Goal: Contribute content: Contribute content

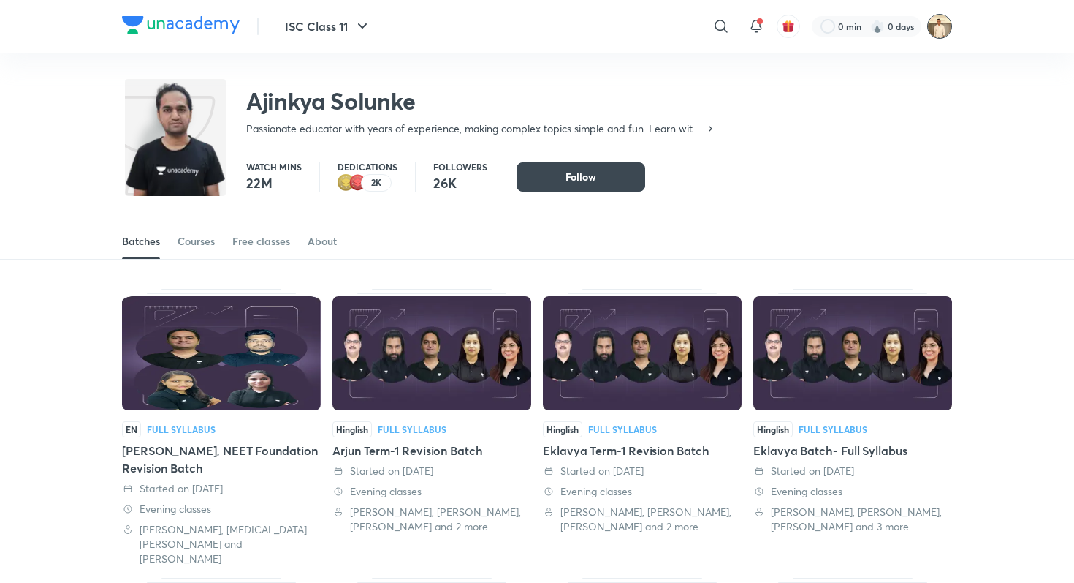
click at [930, 23] on img at bounding box center [940, 26] width 25 height 25
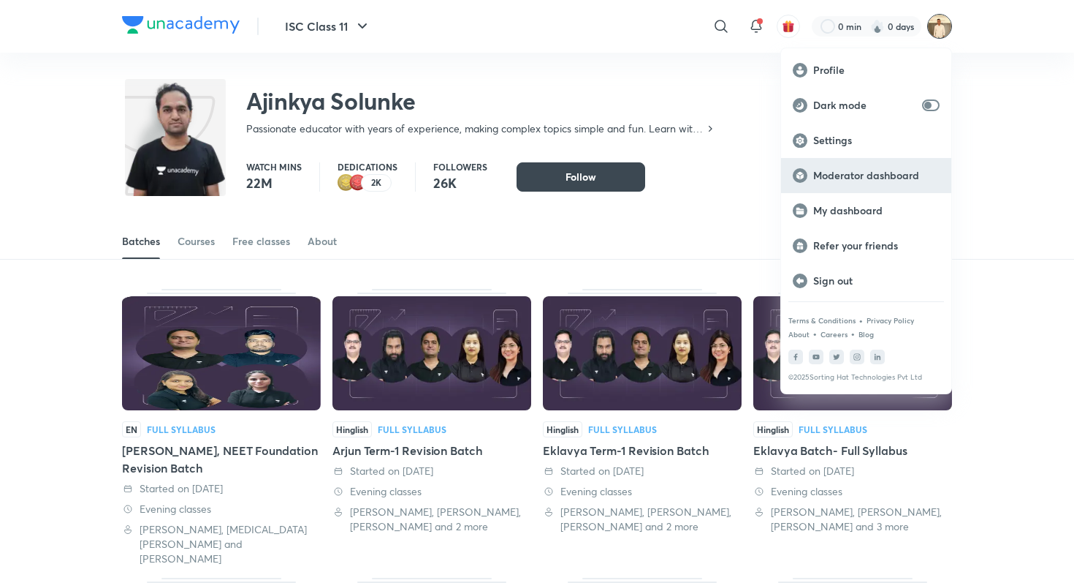
click at [872, 188] on div "Moderator dashboard" at bounding box center [866, 175] width 170 height 35
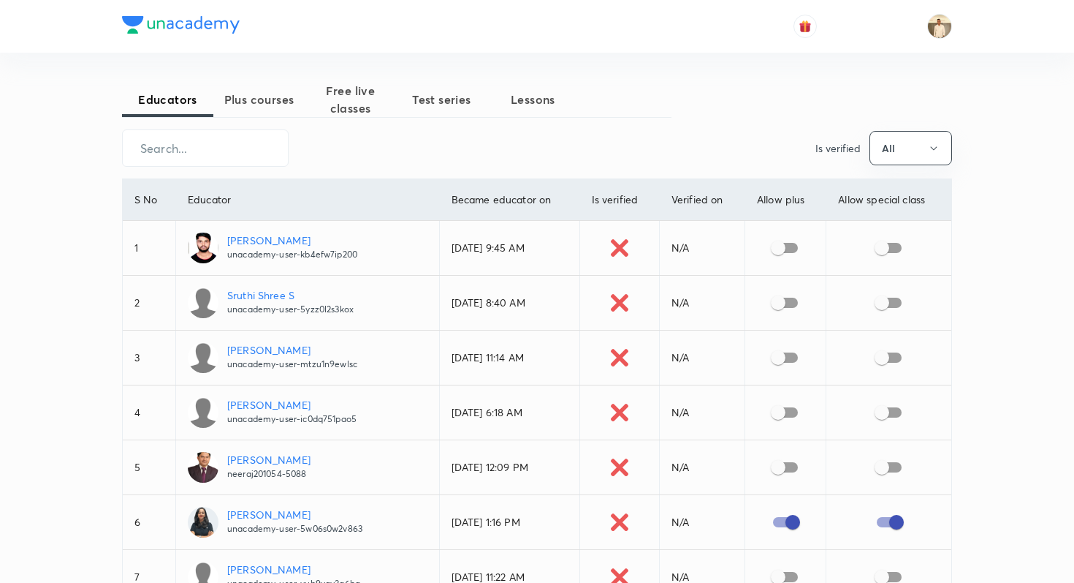
click at [255, 99] on span "Plus courses" at bounding box center [258, 100] width 91 height 18
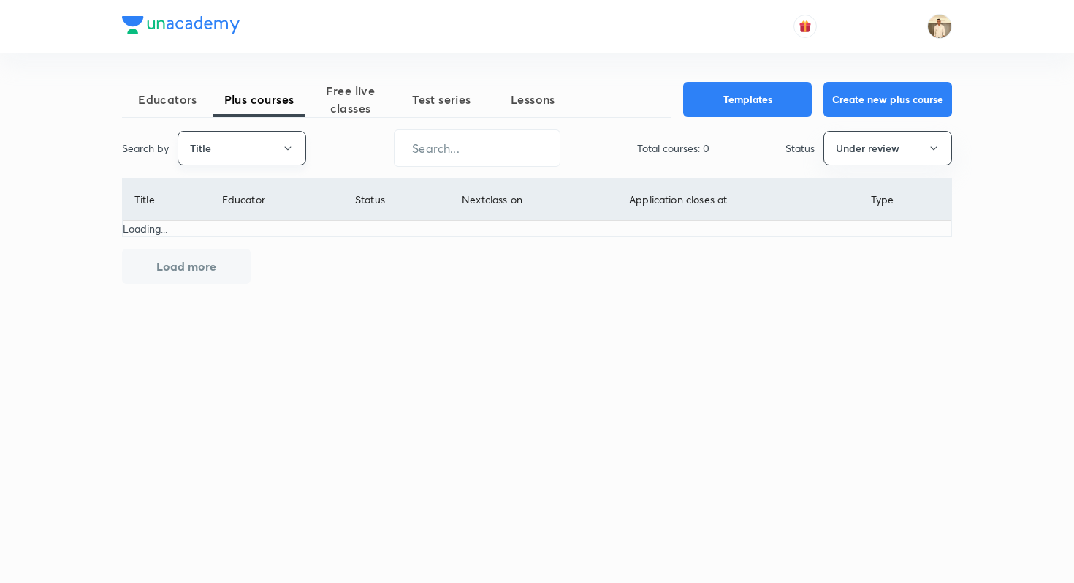
click at [243, 140] on button "Title" at bounding box center [242, 148] width 129 height 34
click at [246, 215] on span "Username" at bounding box center [242, 219] width 110 height 15
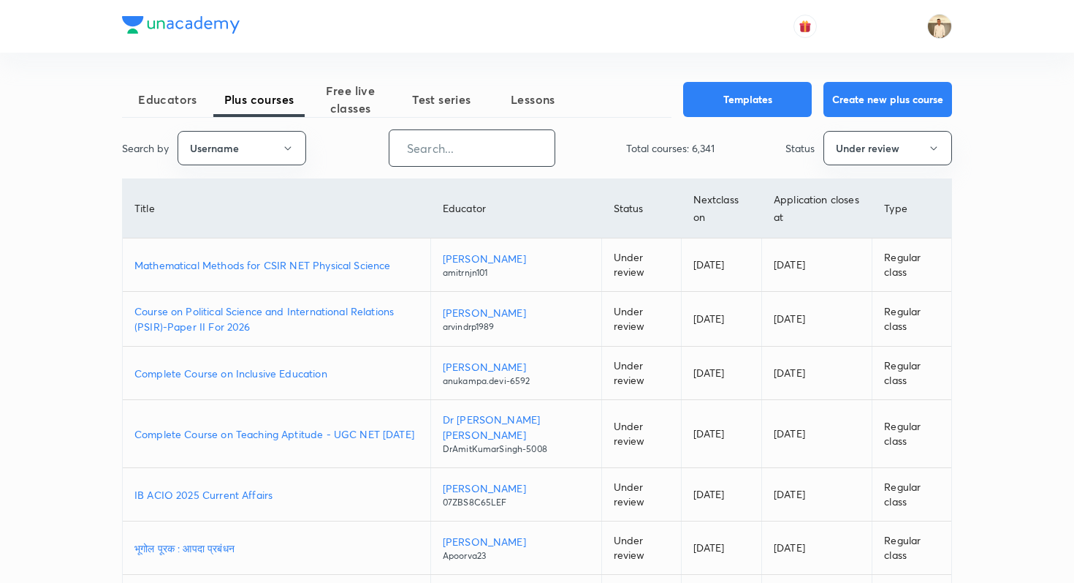
click at [484, 161] on input "text" at bounding box center [472, 147] width 165 height 37
paste input "mirzasikandarbaig11"
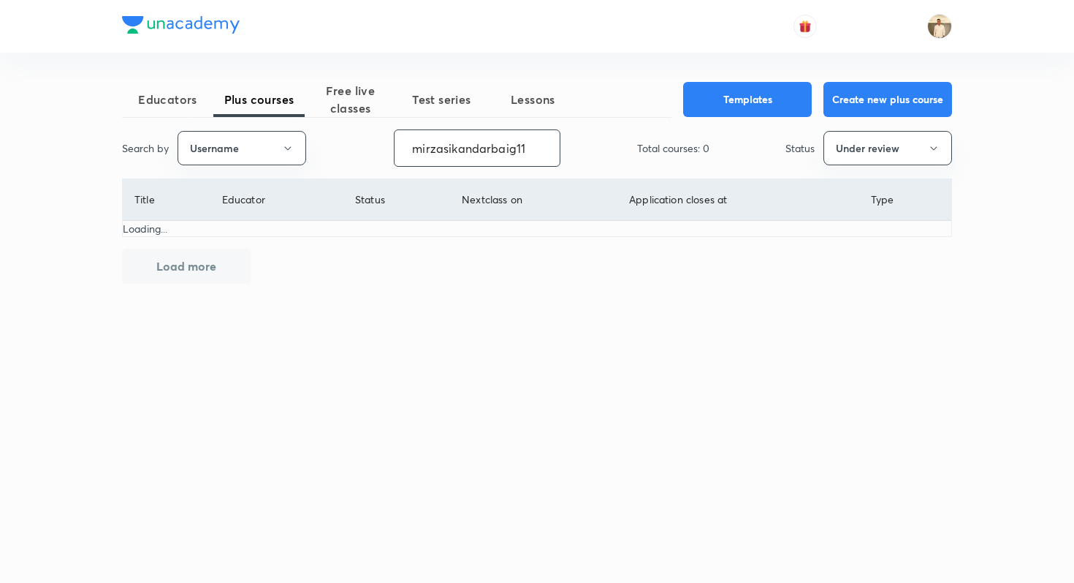
type input "mirzasikandarbaig11"
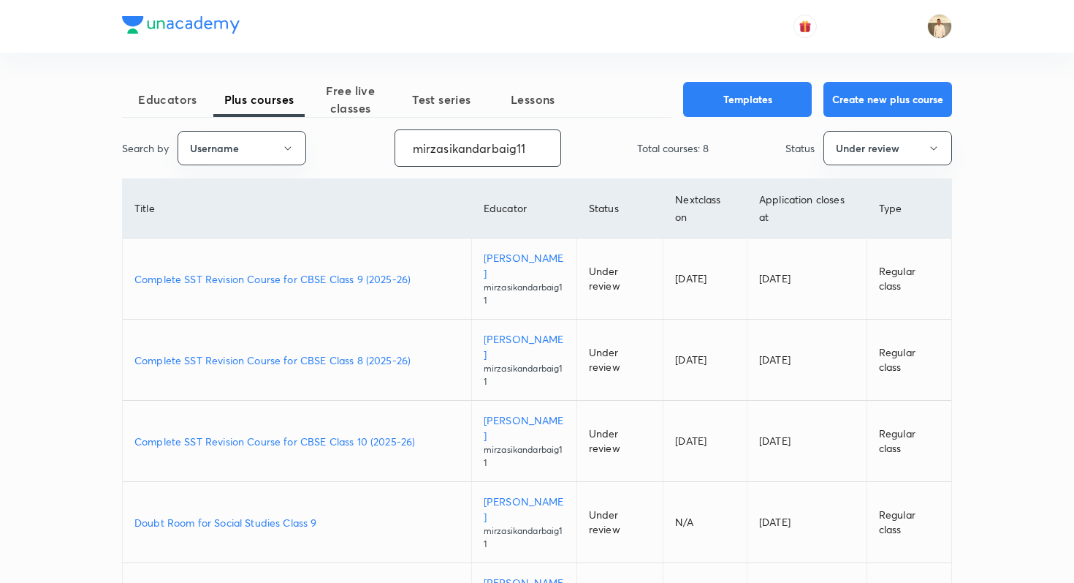
click at [404, 271] on p "Complete SST Revision Course for CBSE Class 9 (2025-26)" at bounding box center [296, 278] width 325 height 15
click at [308, 352] on p "Complete SST Revision Course for CBSE Class 8 (2025-26)" at bounding box center [296, 359] width 325 height 15
click at [365, 433] on p "Complete SST Revision Course for CBSE Class 10 (2025-26)" at bounding box center [296, 440] width 325 height 15
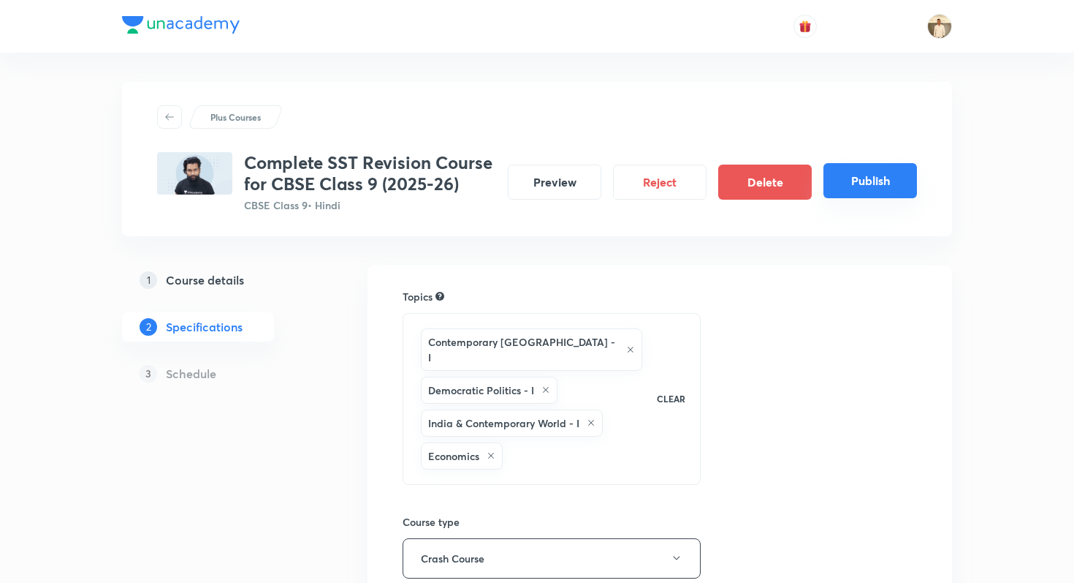
click at [869, 180] on button "Publish" at bounding box center [871, 180] width 94 height 35
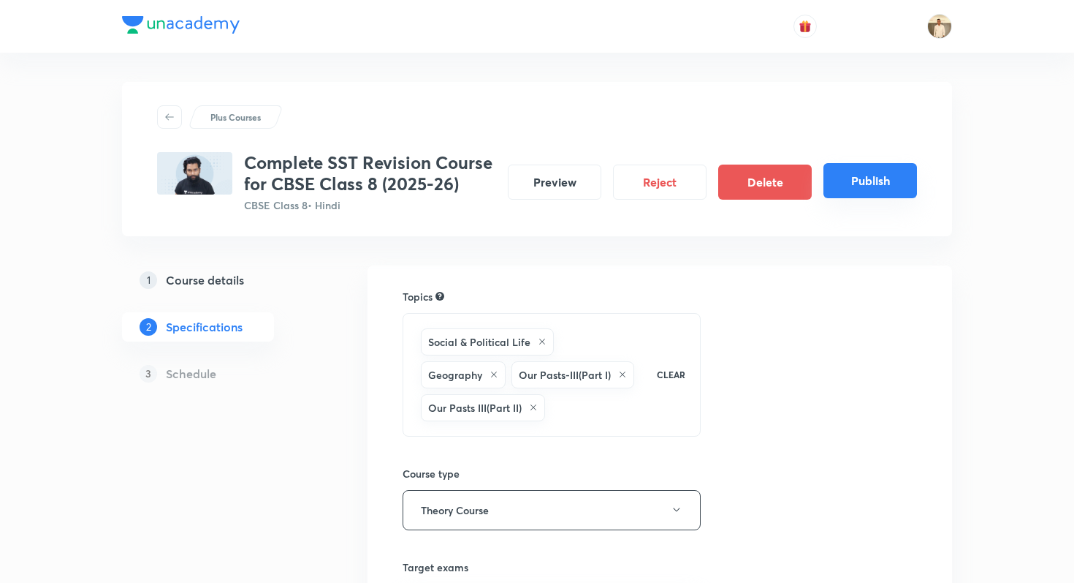
click at [879, 181] on button "Publish" at bounding box center [871, 180] width 94 height 35
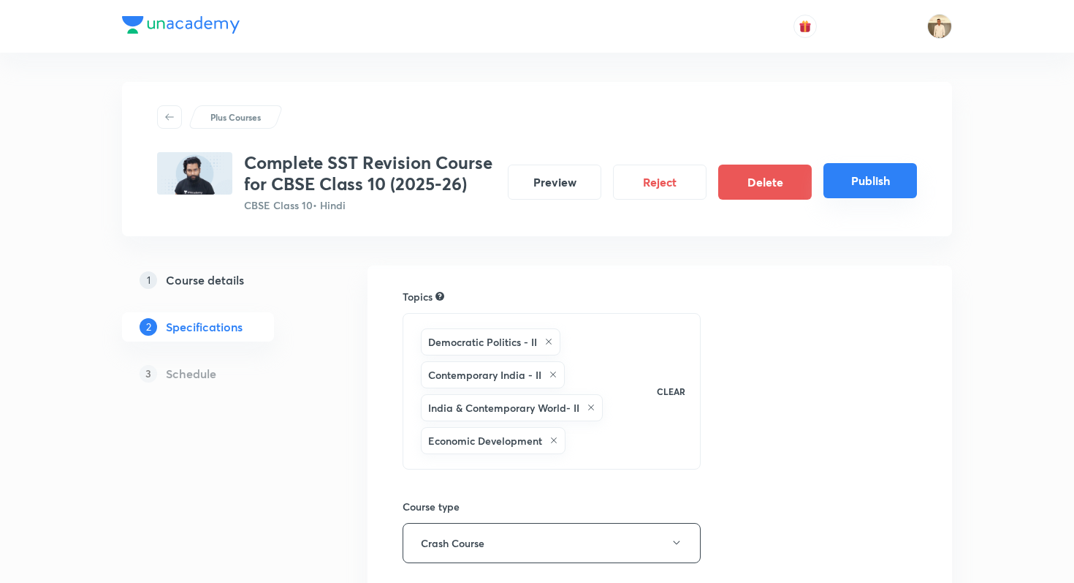
click at [876, 178] on button "Publish" at bounding box center [871, 180] width 94 height 35
